Goal: Information Seeking & Learning: Learn about a topic

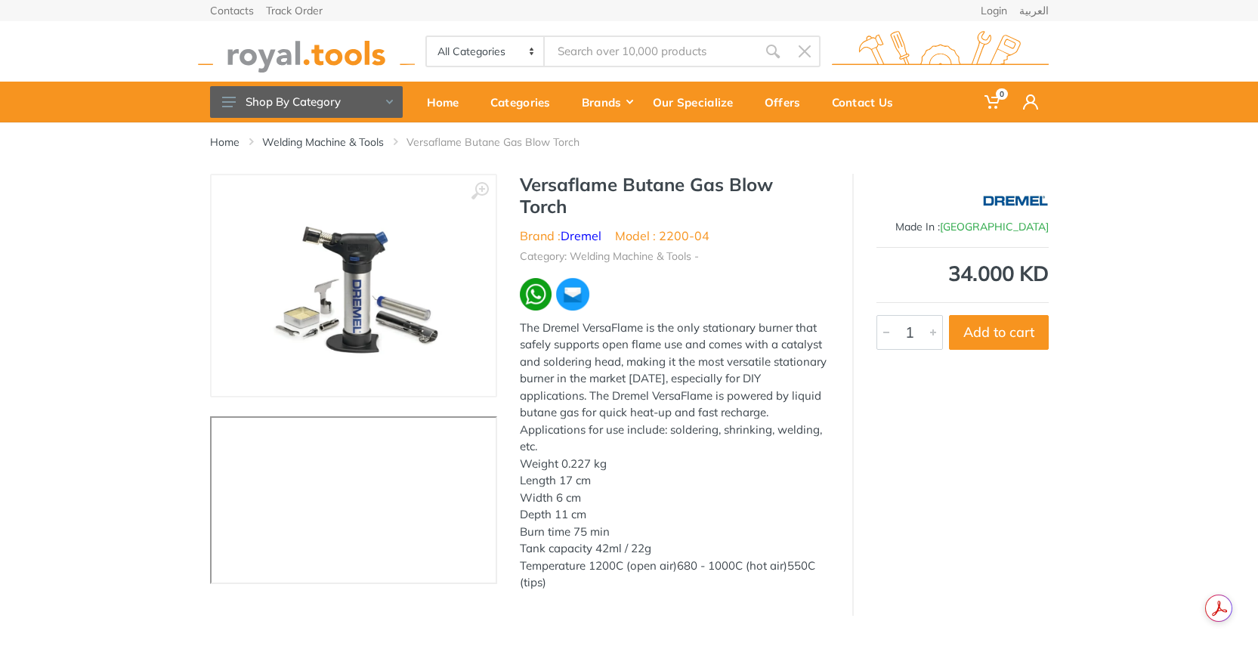
click at [682, 53] on input "Site search" at bounding box center [651, 52] width 212 height 32
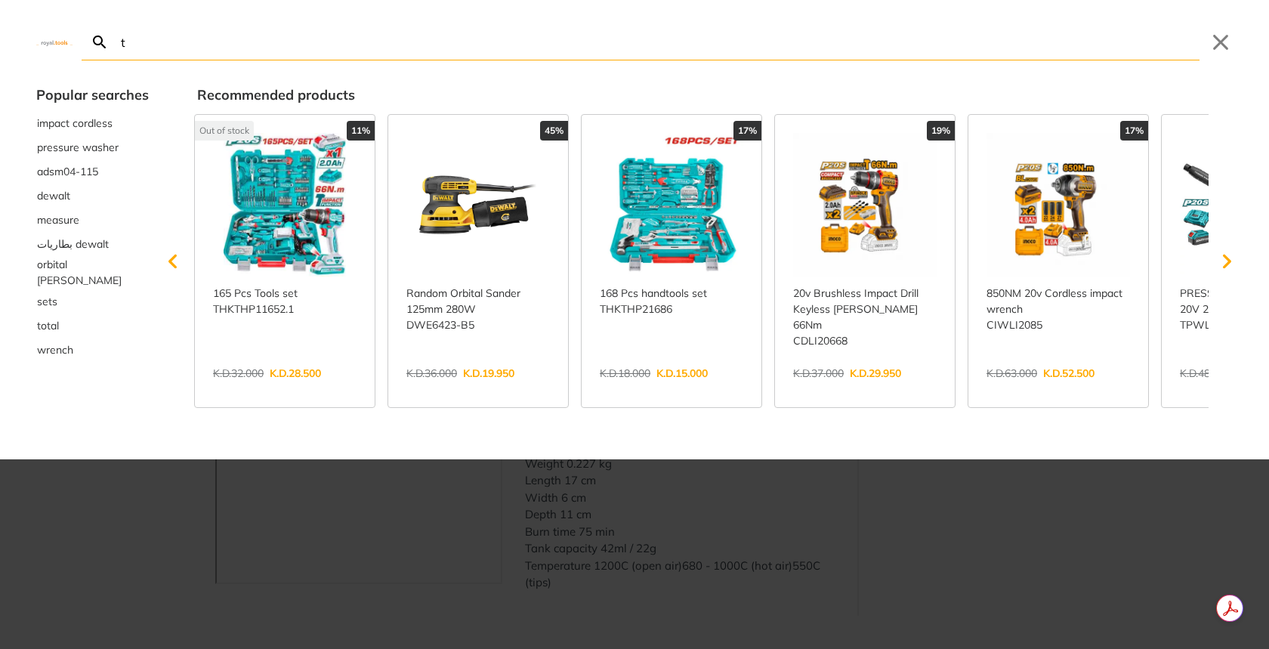
type input "t"
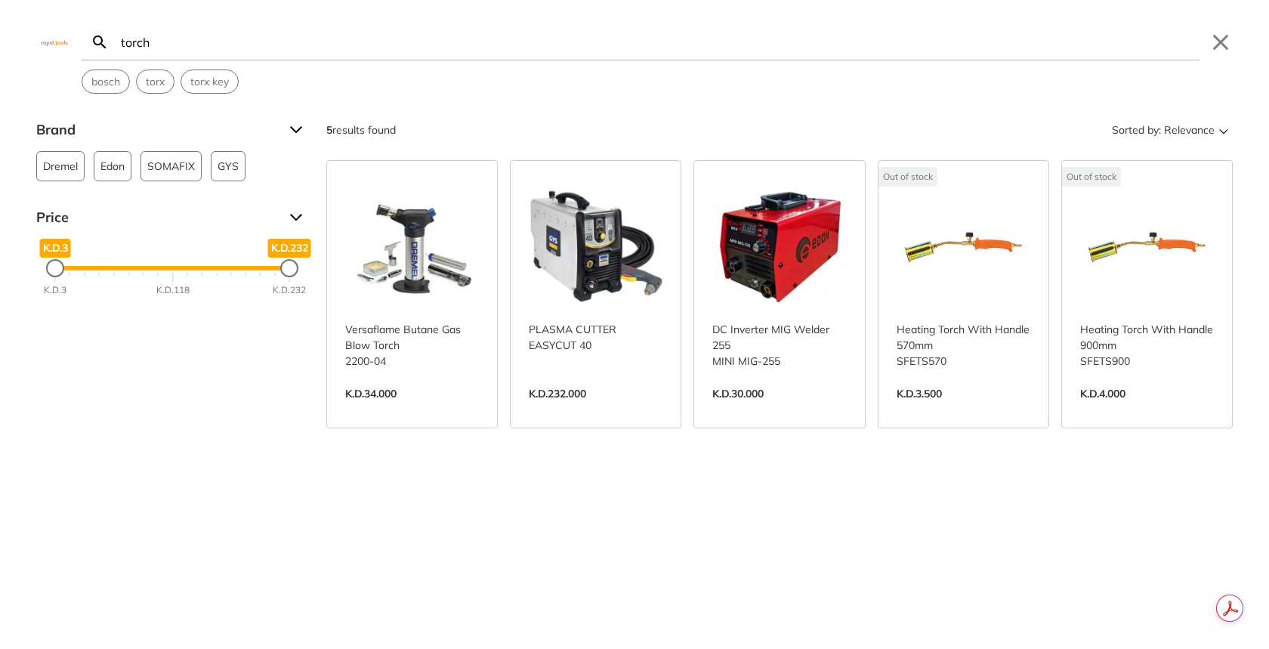
type input "torch"
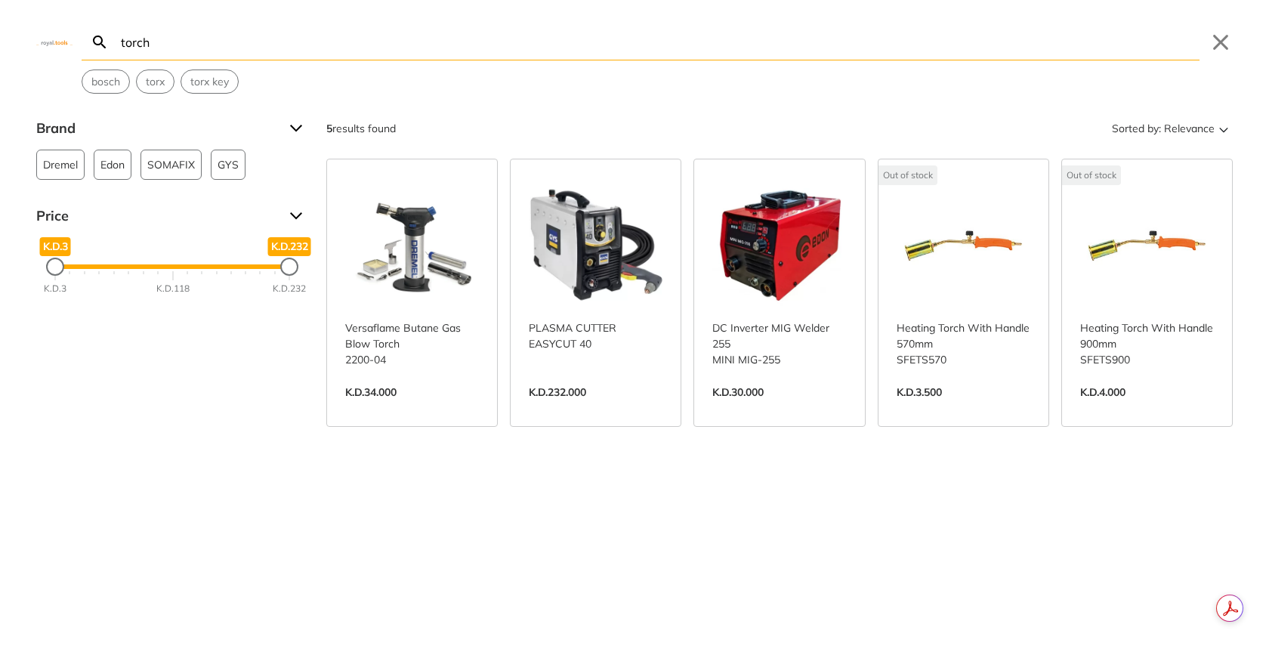
click at [1113, 408] on link "View more →" at bounding box center [1148, 408] width 134 height 0
